Goal: Information Seeking & Learning: Learn about a topic

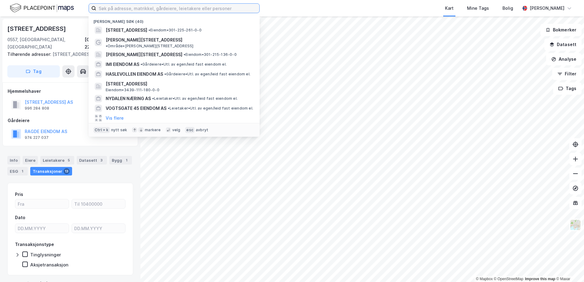
click at [168, 9] on input at bounding box center [177, 8] width 163 height 9
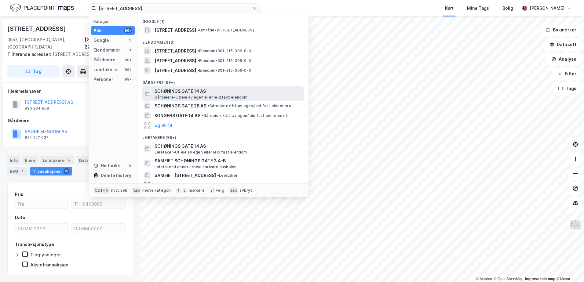
click at [171, 91] on span "SCHØNINGS GATE 14 AS" at bounding box center [228, 91] width 147 height 7
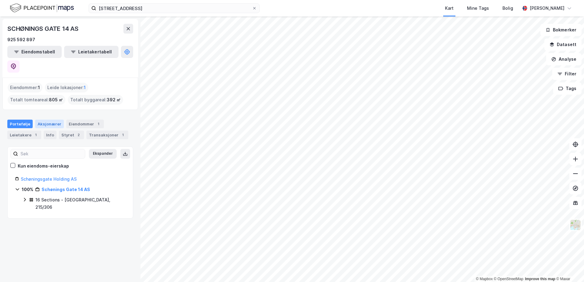
click at [45, 120] on div "Aksjonærer" at bounding box center [49, 124] width 29 height 9
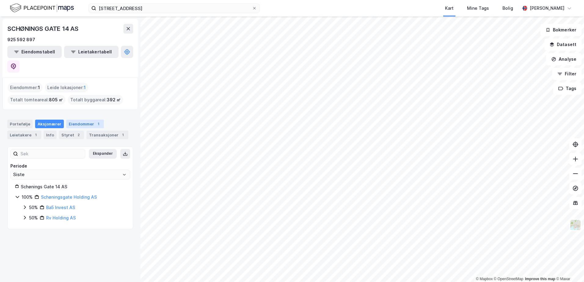
click at [74, 120] on div "Eiendommer 1" at bounding box center [85, 124] width 38 height 9
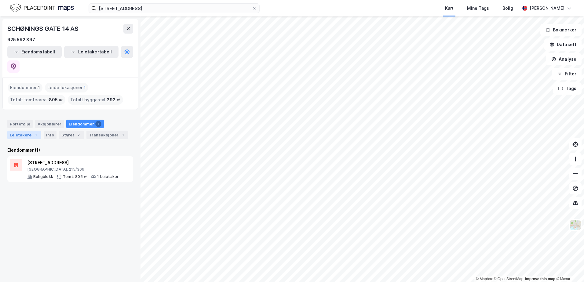
click at [17, 131] on div "Leietakere 1" at bounding box center [24, 135] width 34 height 9
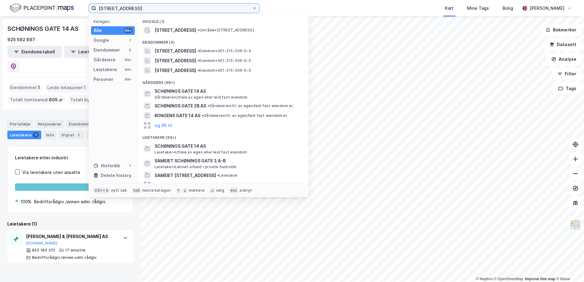
drag, startPoint x: 165, startPoint y: 6, endPoint x: 52, endPoint y: 9, distance: 112.8
click at [52, 9] on div "[STREET_ADDRESS] Kategori Alle 99+ Google 1 Eiendommer 3 Gårdeiere 99+ Leietake…" at bounding box center [292, 8] width 584 height 17
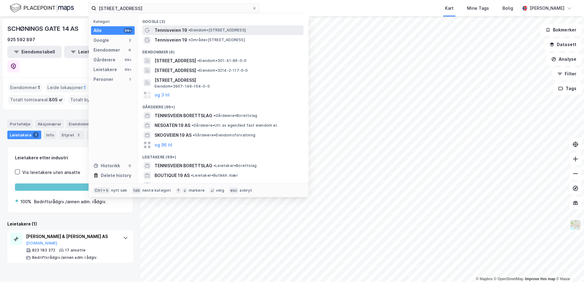
click at [165, 29] on span "Tennisveien 19" at bounding box center [171, 30] width 33 height 7
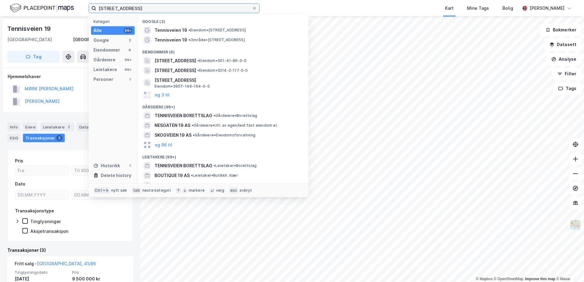
click at [137, 9] on input "[STREET_ADDRESS]" at bounding box center [174, 8] width 156 height 9
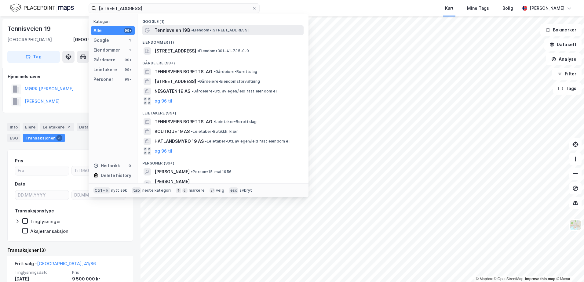
click at [178, 30] on span "Tennisveien 19B" at bounding box center [172, 30] width 35 height 7
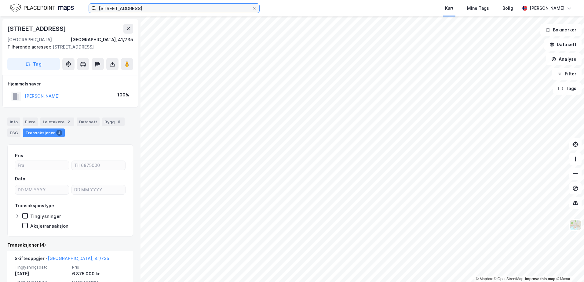
click at [155, 8] on input "[STREET_ADDRESS]" at bounding box center [174, 8] width 156 height 9
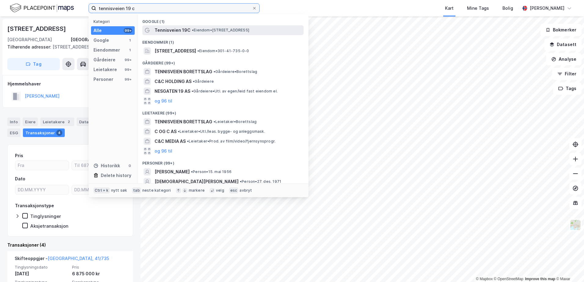
type input "tennisveien 19 c"
click at [177, 31] on span "Tennisveien 19C" at bounding box center [173, 30] width 36 height 7
